Goal: Information Seeking & Learning: Learn about a topic

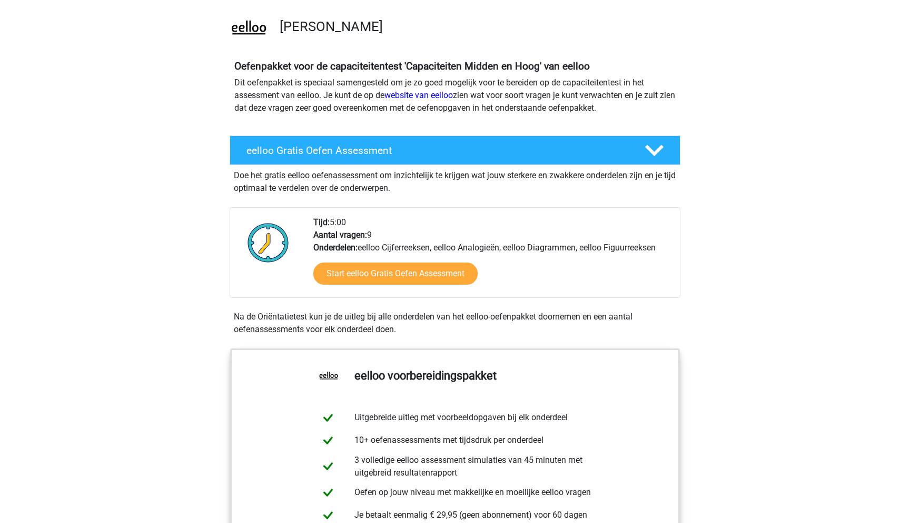
scroll to position [81, 0]
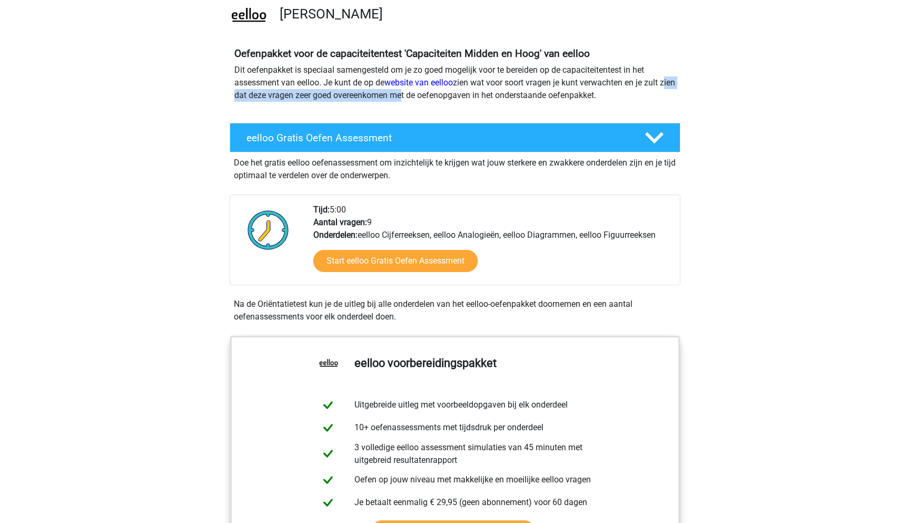
drag, startPoint x: 232, startPoint y: 95, endPoint x: 429, endPoint y: 95, distance: 197.0
click at [429, 95] on div "Oefenpakket voor de capaciteitentest 'Capaciteiten Midden en Hoog' van eelloo D…" at bounding box center [455, 78] width 450 height 63
click at [429, 95] on p "Dit oefenpakket is speciaal samengesteld om je zo goed mogelijk voor te bereide…" at bounding box center [455, 83] width 442 height 38
drag, startPoint x: 367, startPoint y: 95, endPoint x: 487, endPoint y: 95, distance: 120.1
click at [487, 95] on p "Dit oefenpakket is speciaal samengesteld om je zo goed mogelijk voor te bereide…" at bounding box center [455, 83] width 442 height 38
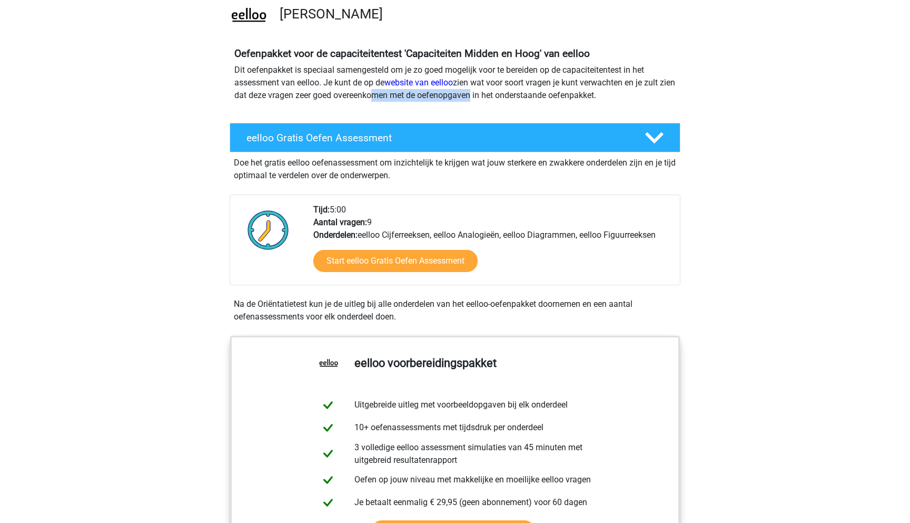
drag, startPoint x: 487, startPoint y: 95, endPoint x: 388, endPoint y: 94, distance: 99.1
click at [387, 95] on p "Dit oefenpakket is speciaal samengesteld om je zo goed mogelijk voor te bereide…" at bounding box center [455, 83] width 442 height 38
click at [388, 94] on p "Dit oefenpakket is speciaal samengesteld om je zo goed mogelijk voor te bereide…" at bounding box center [455, 83] width 442 height 38
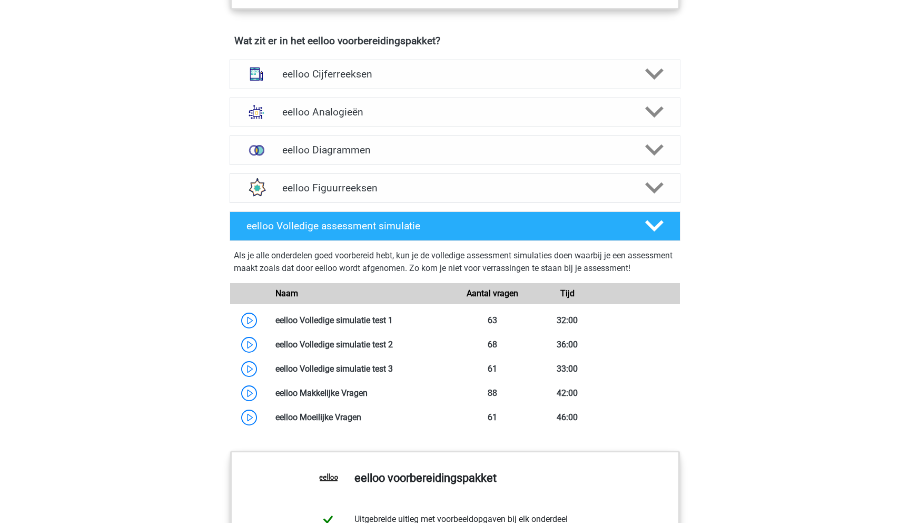
scroll to position [659, 0]
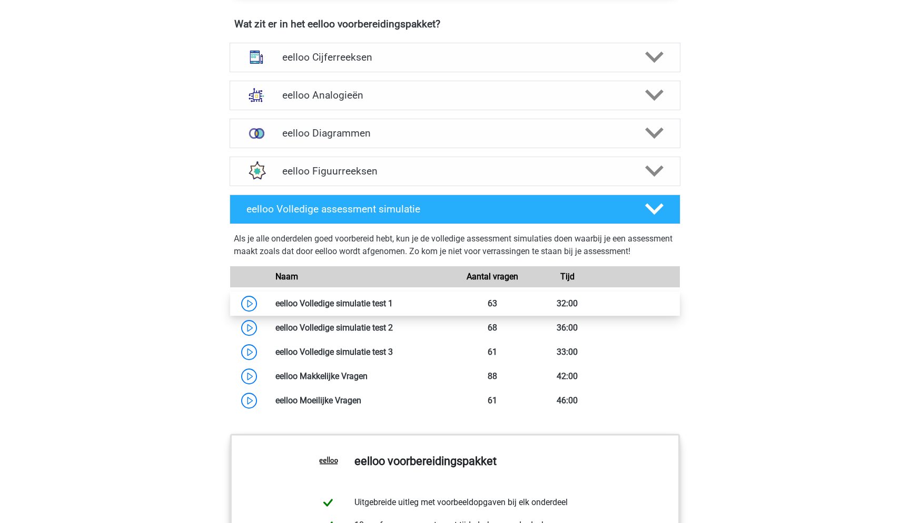
click at [393, 308] on link at bounding box center [393, 303] width 0 height 10
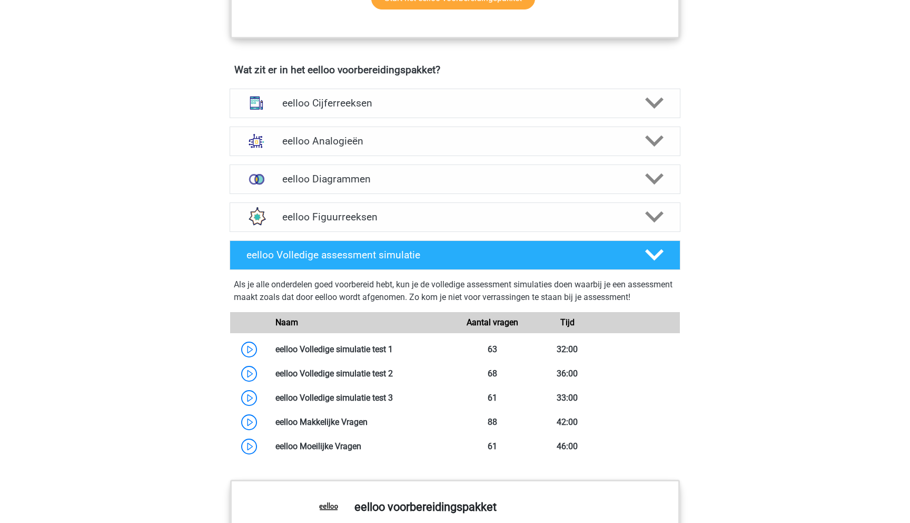
scroll to position [595, 0]
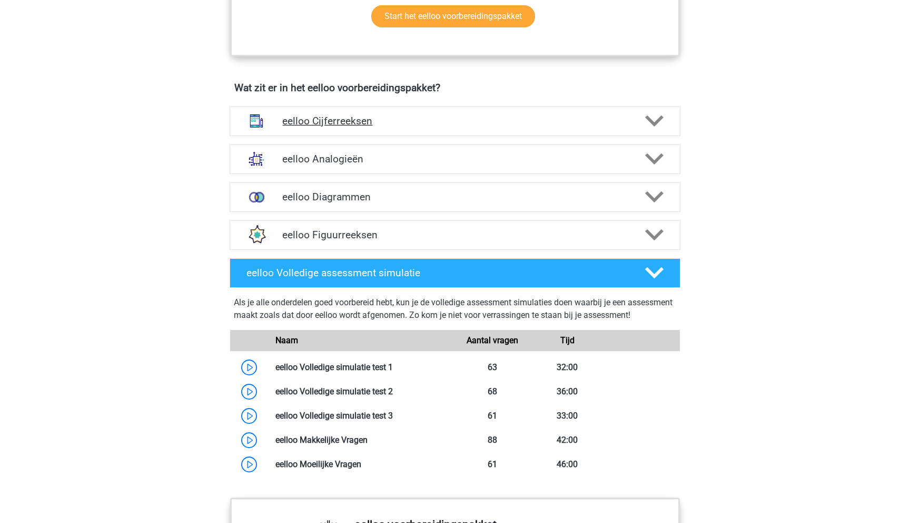
click at [282, 127] on h4 "eelloo Cijferreeksen" at bounding box center [454, 121] width 345 height 12
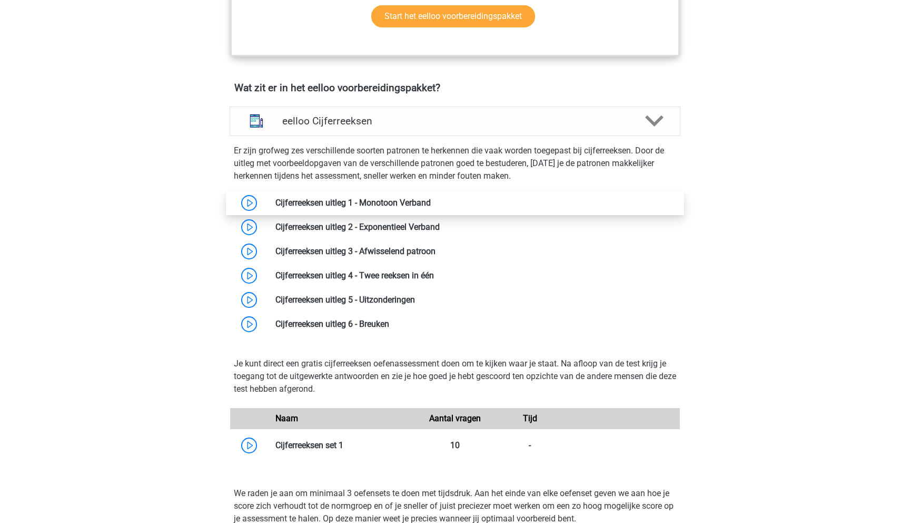
click at [431, 208] on link at bounding box center [431, 203] width 0 height 10
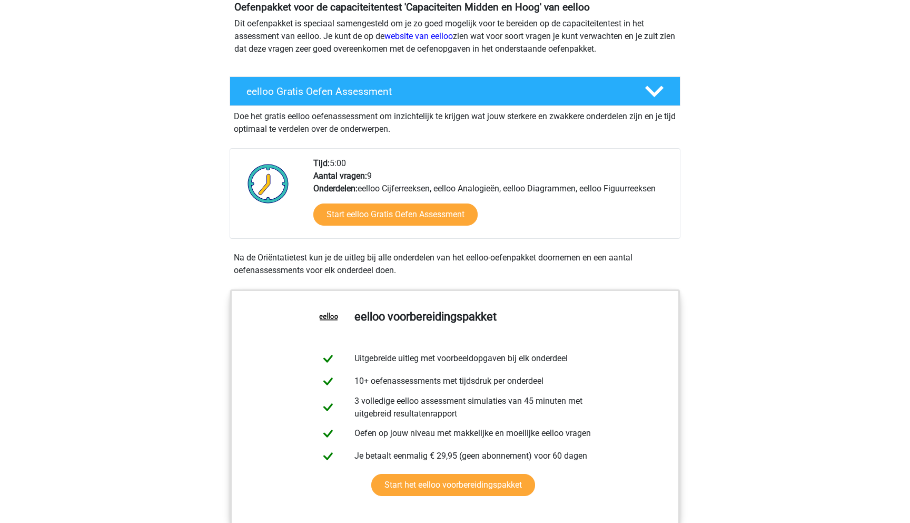
scroll to position [0, 0]
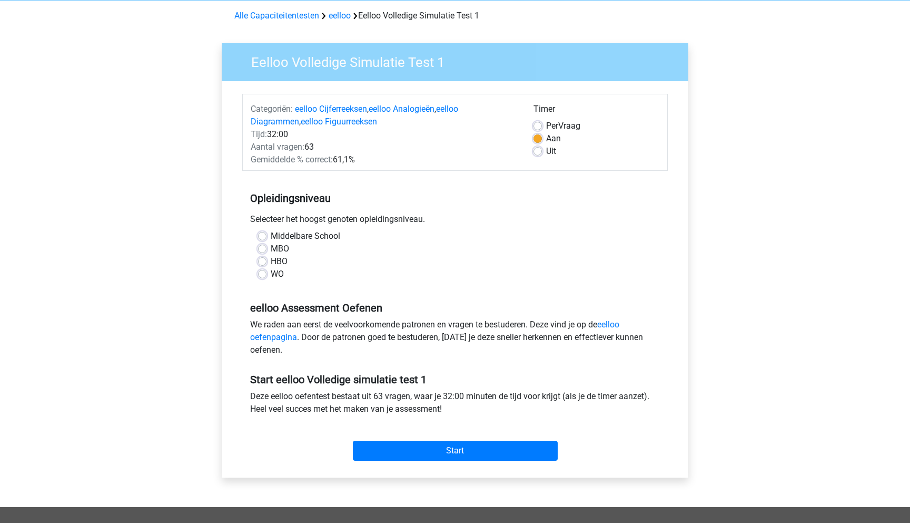
scroll to position [64, 0]
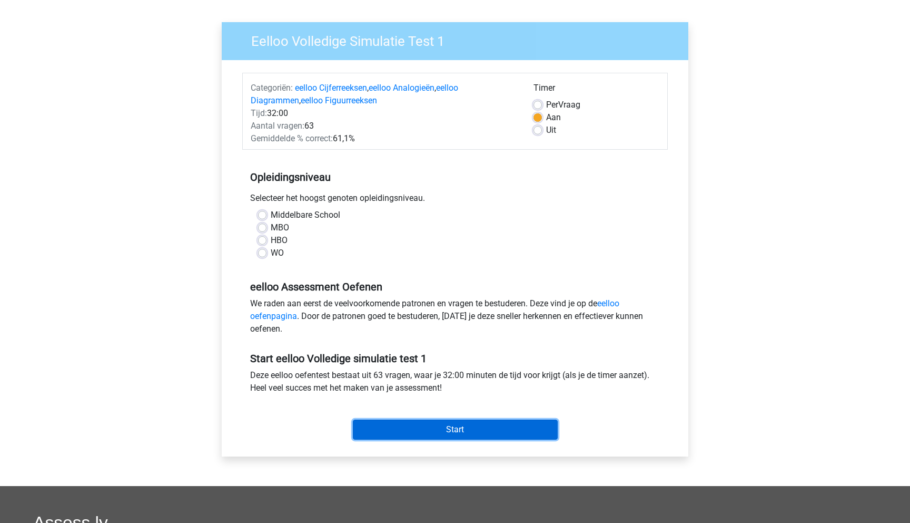
click at [414, 423] on input "Start" at bounding box center [455, 429] width 205 height 20
click at [249, 193] on div "Selecteer het hoogst genoten opleidingsniveau." at bounding box center [455, 200] width 426 height 17
click at [271, 253] on label "WO" at bounding box center [277, 253] width 13 height 13
click at [261, 253] on input "WO" at bounding box center [262, 252] width 8 height 11
radio input "true"
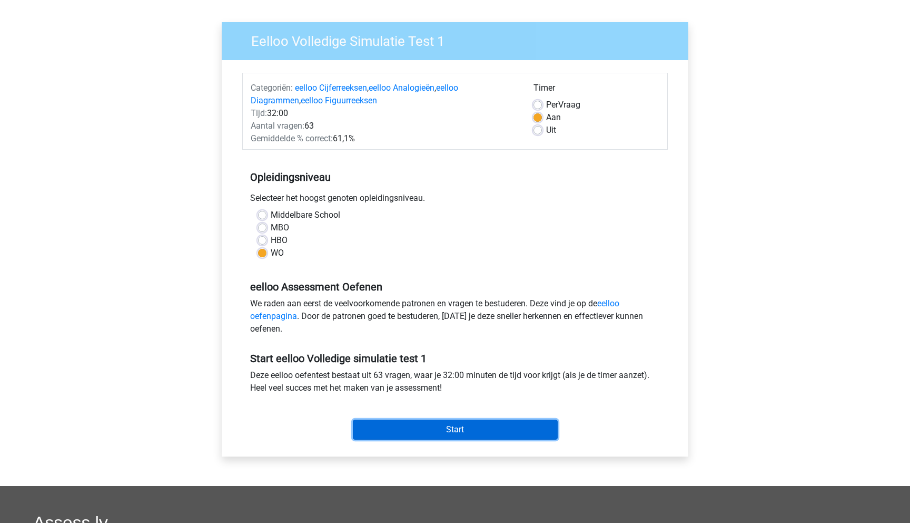
click at [434, 427] on input "Start" at bounding box center [455, 429] width 205 height 20
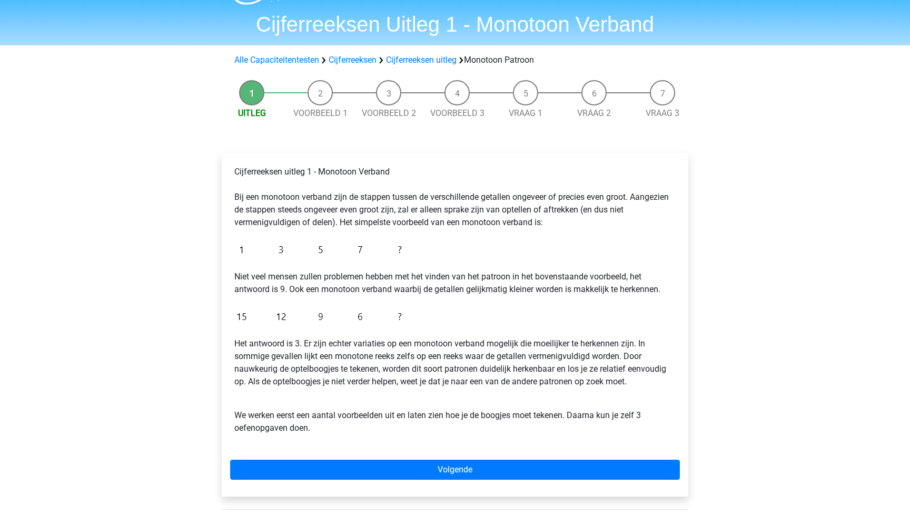
scroll to position [28, 0]
